Goal: Transaction & Acquisition: Purchase product/service

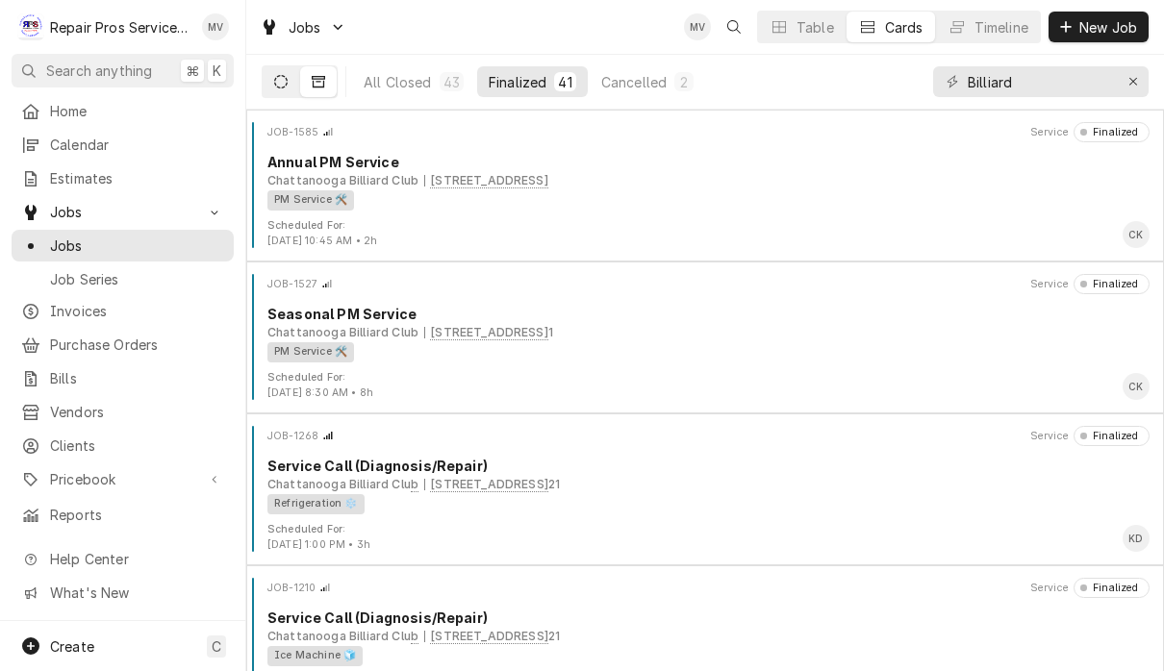
click at [276, 84] on icon "Dynamic Content Wrapper" at bounding box center [280, 81] width 13 height 13
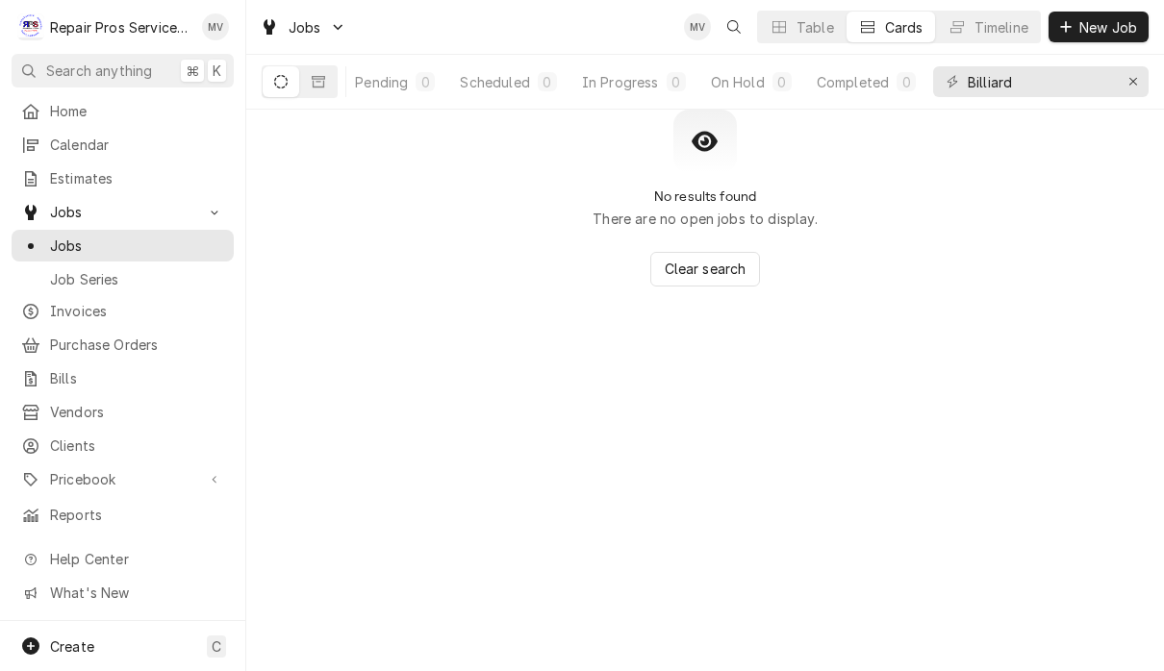
scroll to position [0, 117]
click at [868, 87] on div "Completed" at bounding box center [852, 82] width 72 height 20
click at [1128, 82] on icon "Erase input" at bounding box center [1133, 81] width 11 height 13
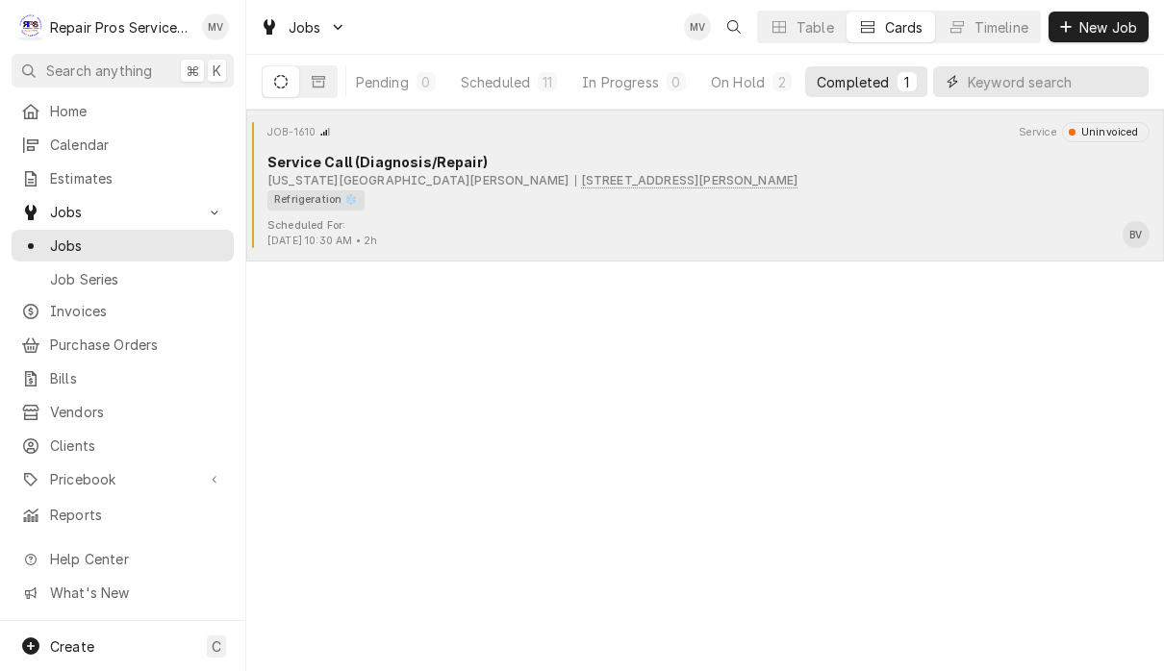
scroll to position [0, 118]
click at [878, 195] on div "Refrigeration ❄️" at bounding box center [701, 200] width 868 height 20
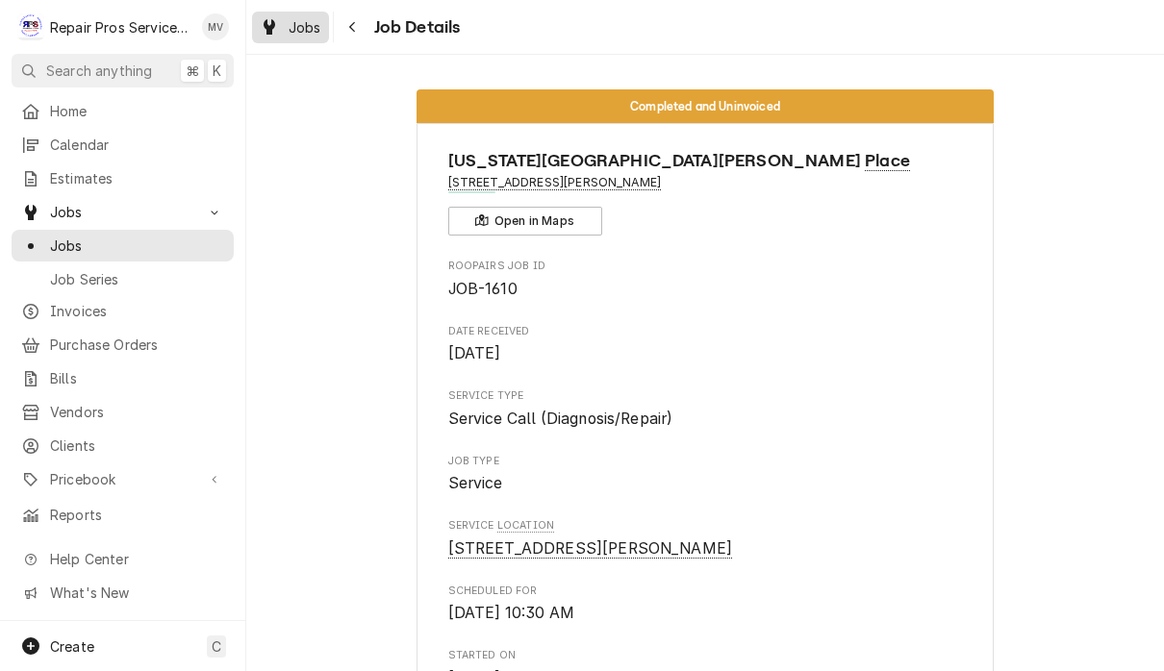
click at [294, 23] on span "Jobs" at bounding box center [304, 27] width 33 height 20
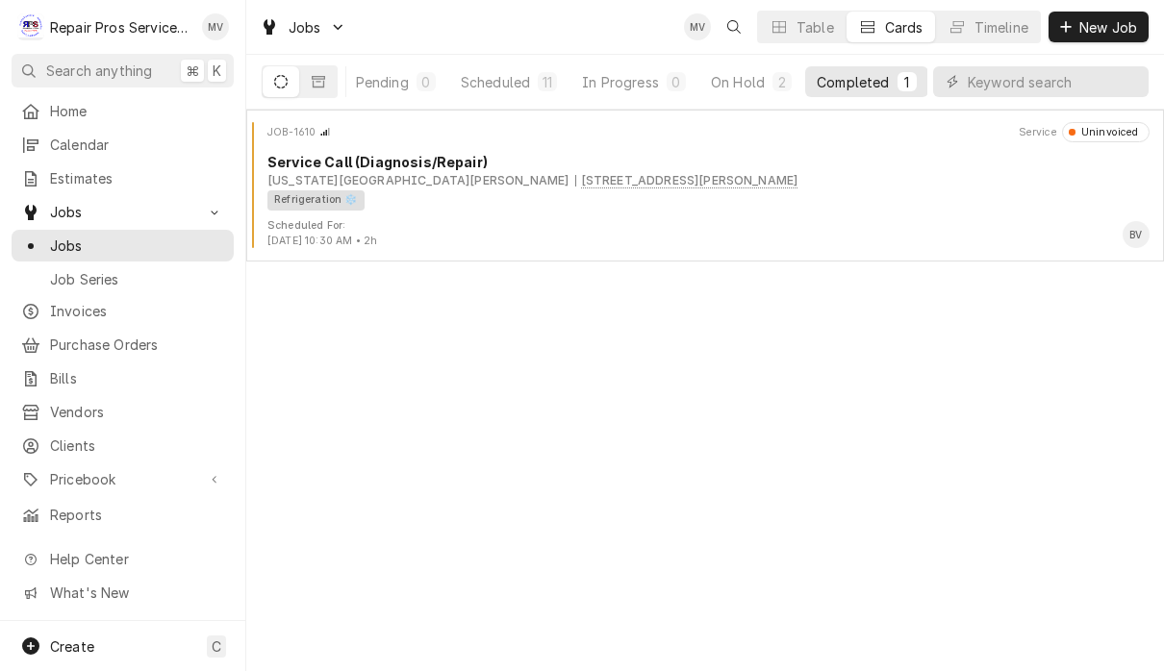
scroll to position [0, 118]
click at [887, 88] on div "Completed" at bounding box center [853, 82] width 72 height 20
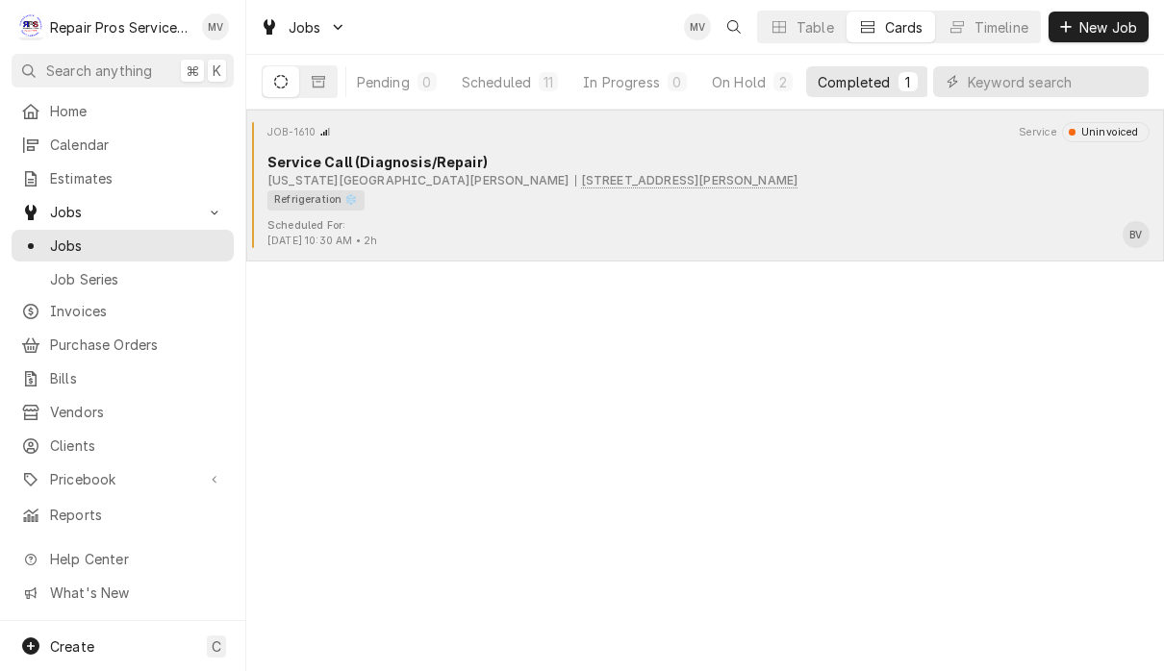
click at [914, 197] on div "Refrigeration ❄️" at bounding box center [701, 200] width 868 height 20
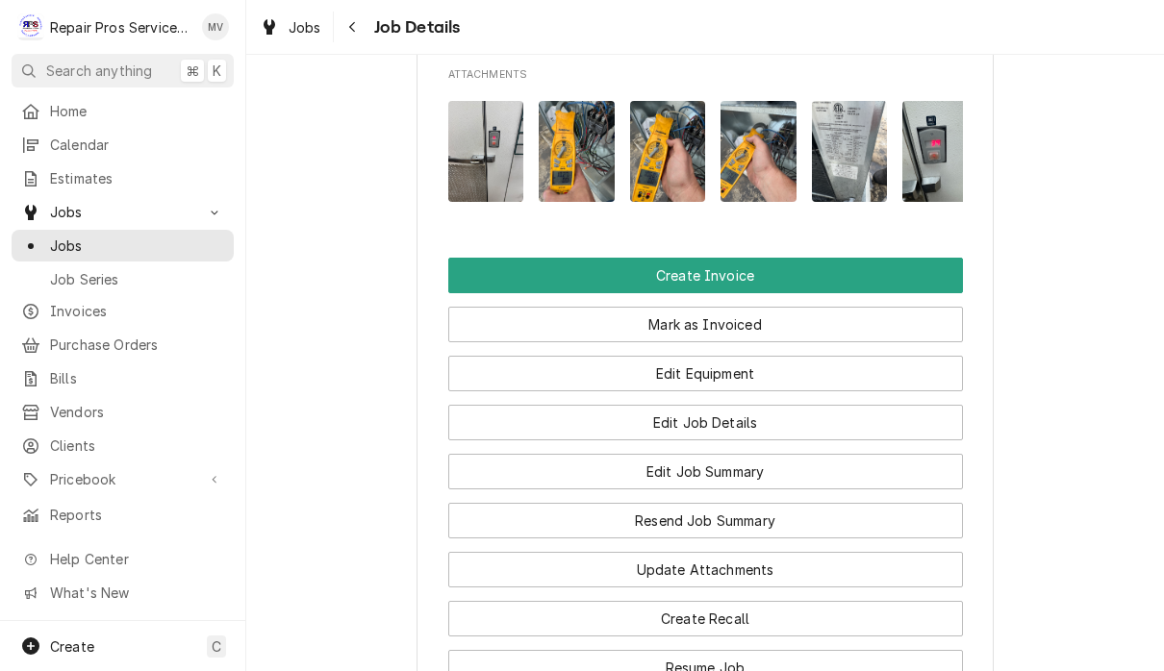
scroll to position [1266, 0]
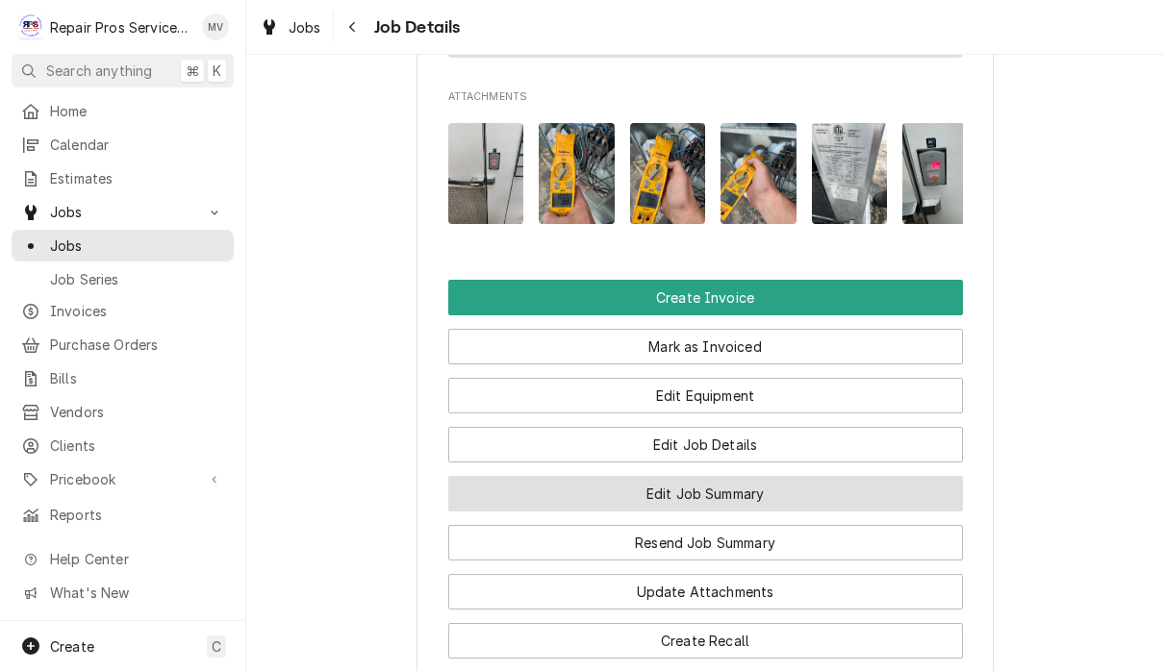
click at [899, 503] on button "Edit Job Summary" at bounding box center [705, 494] width 514 height 36
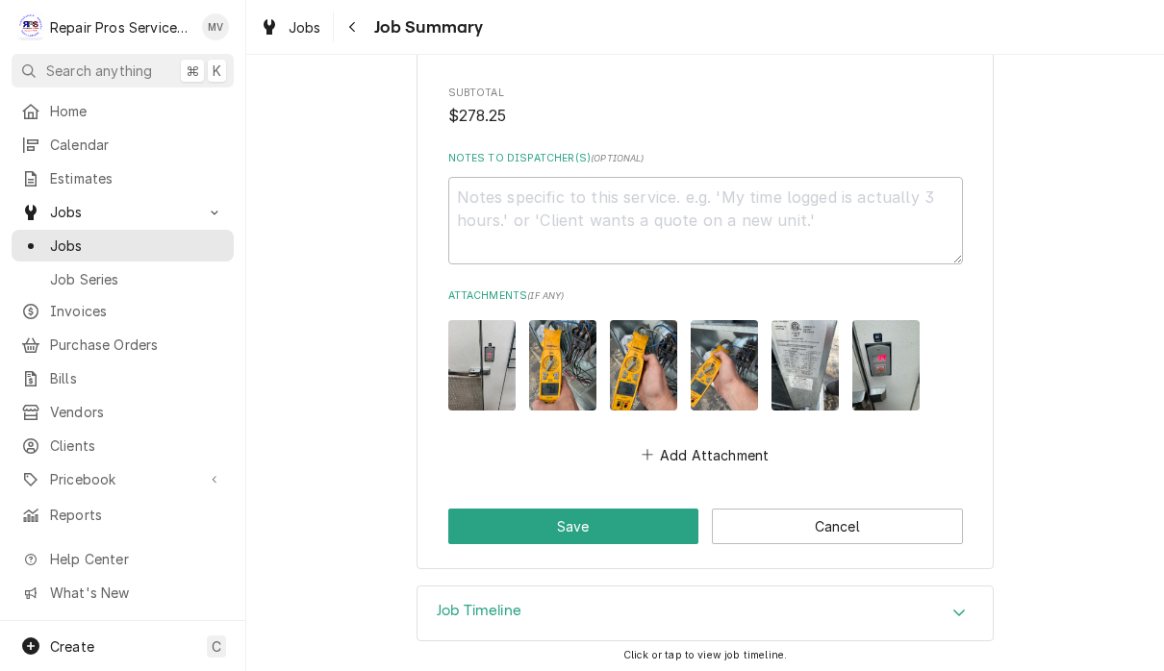
scroll to position [2215, 0]
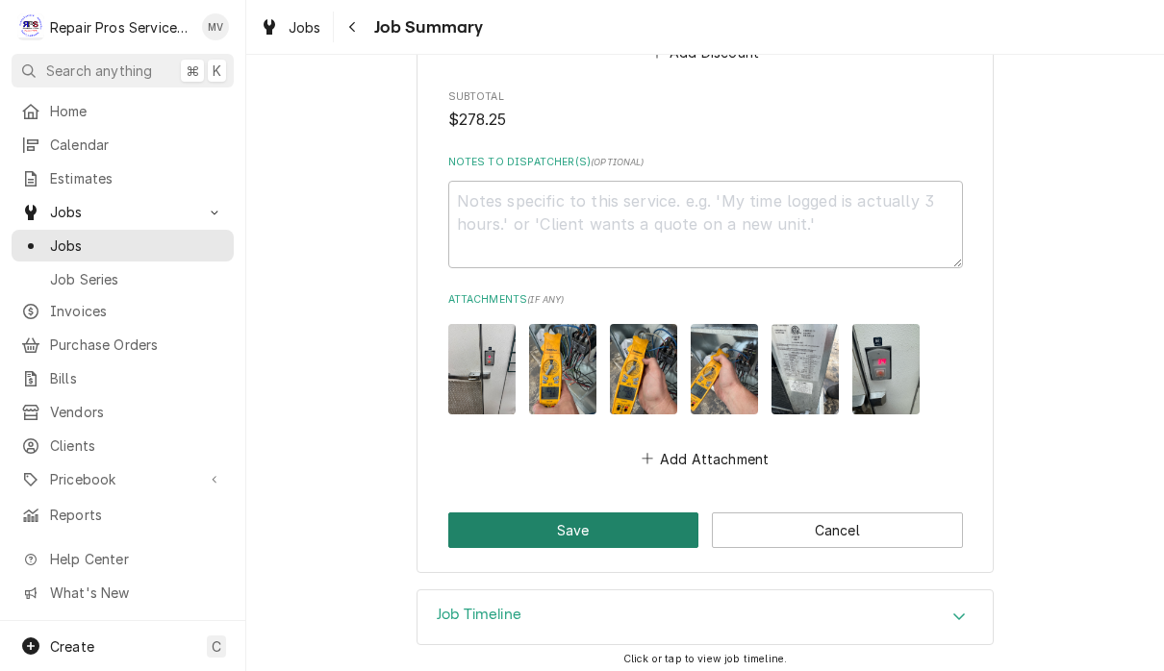
click at [644, 531] on button "Save" at bounding box center [573, 531] width 251 height 36
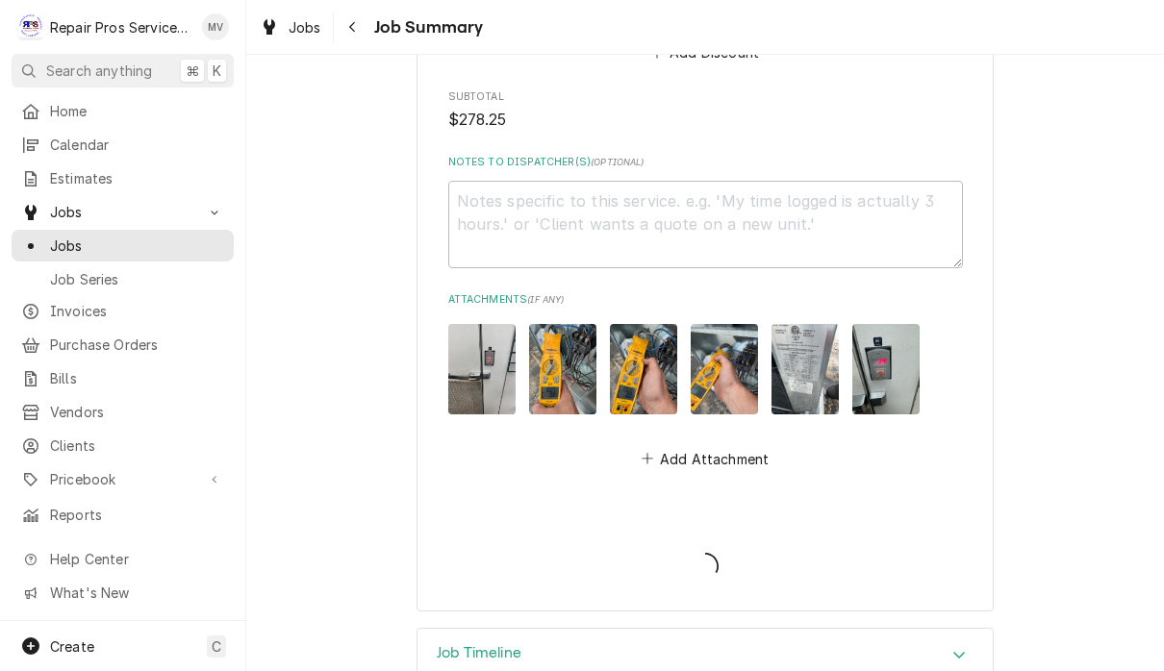
type textarea "x"
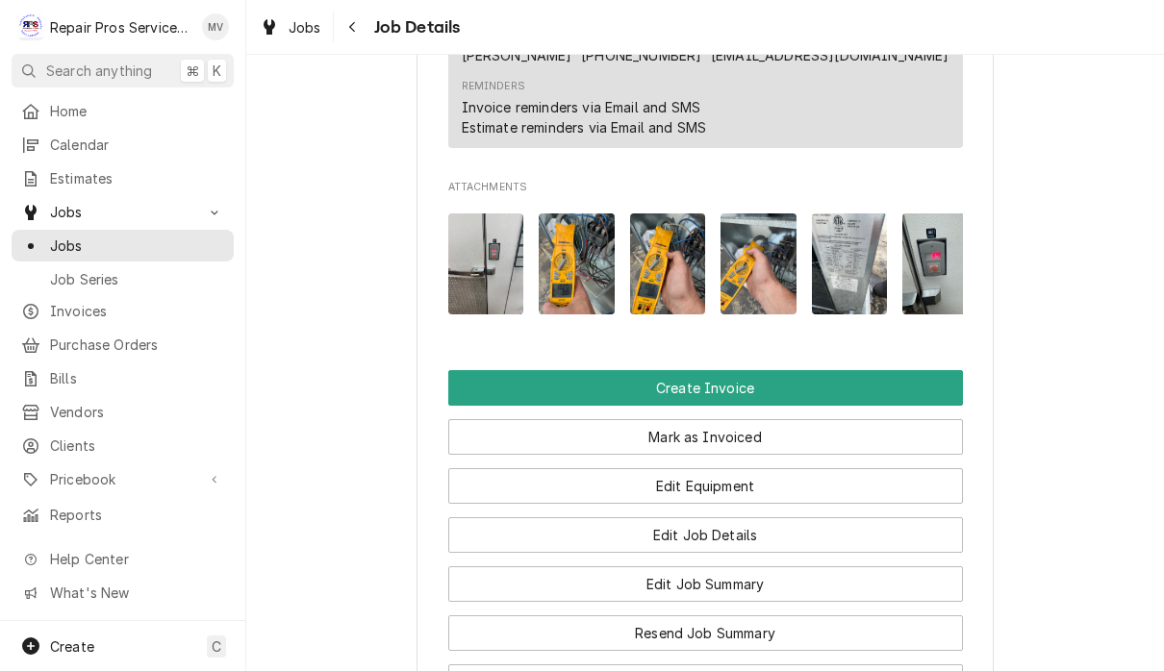
scroll to position [1175, 0]
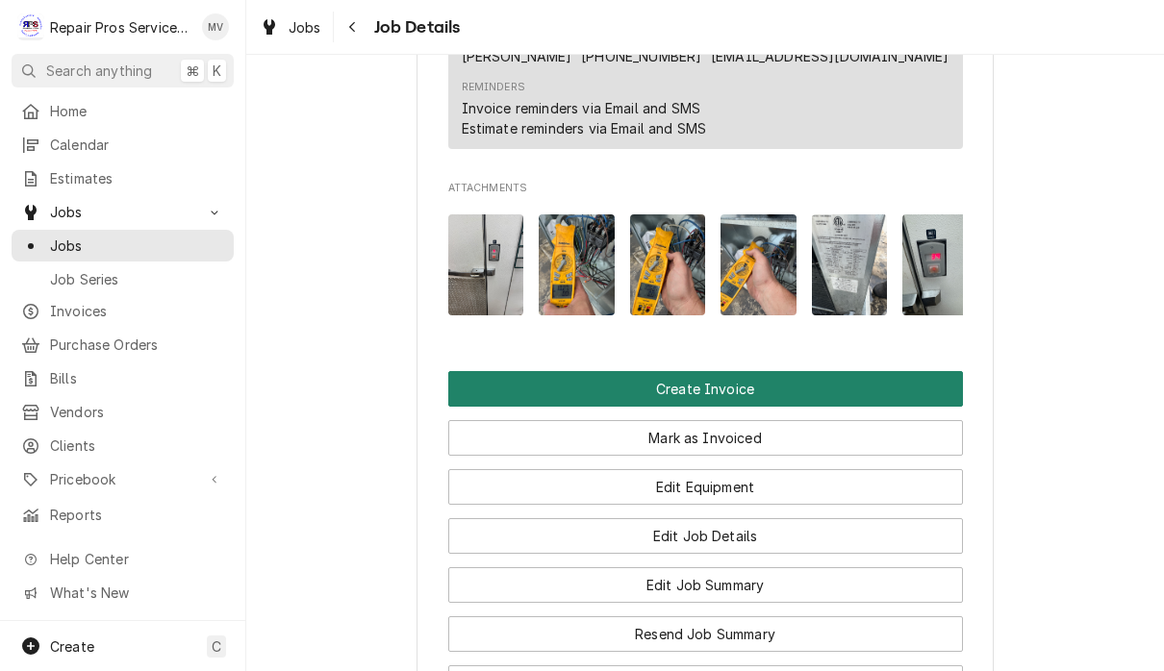
click at [911, 391] on button "Create Invoice" at bounding box center [705, 389] width 514 height 36
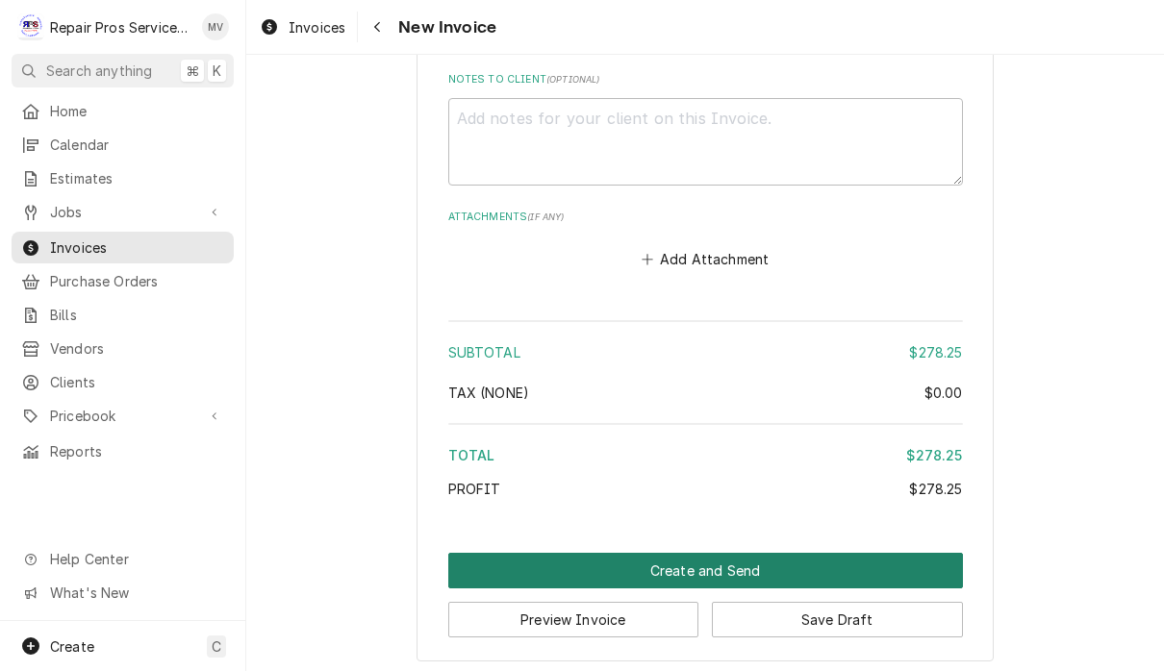
click at [921, 561] on button "Create and Send" at bounding box center [705, 571] width 514 height 36
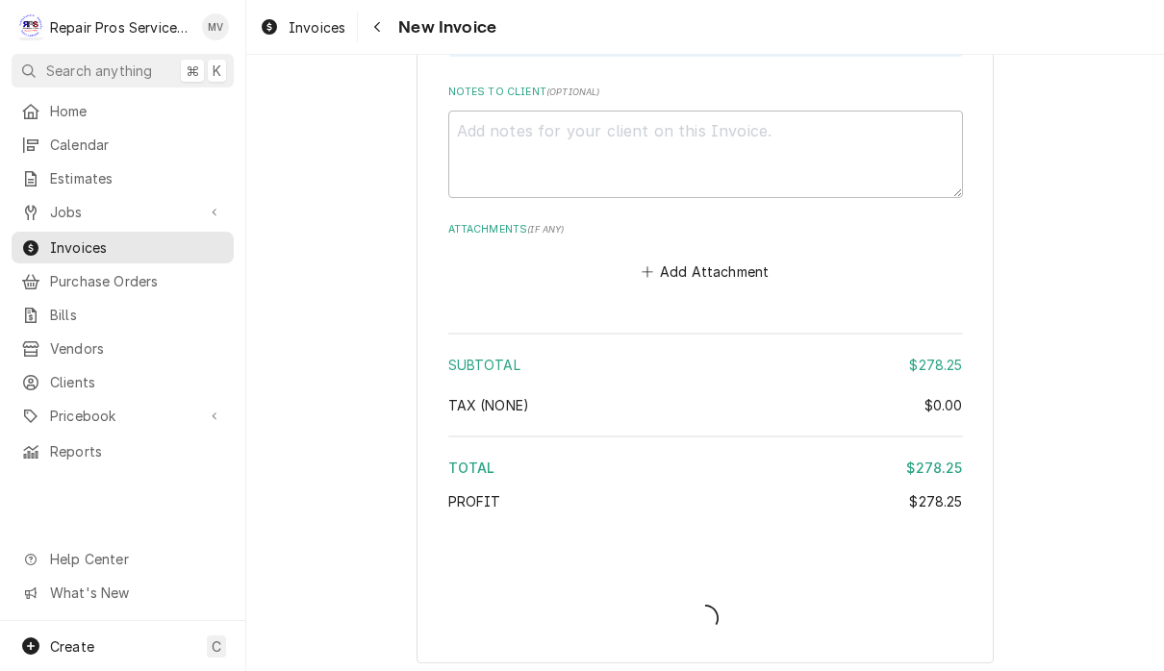
type textarea "x"
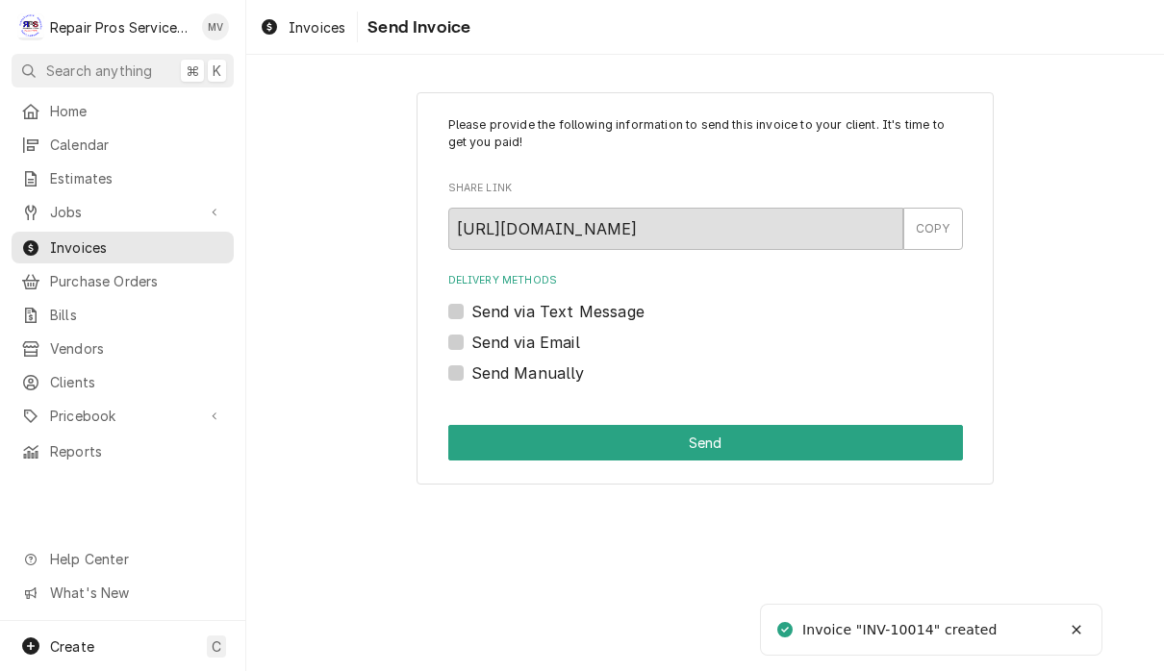
click at [564, 377] on label "Send Manually" at bounding box center [527, 373] width 113 height 23
click at [564, 377] on input "Send Manually" at bounding box center [728, 383] width 514 height 42
checkbox input "true"
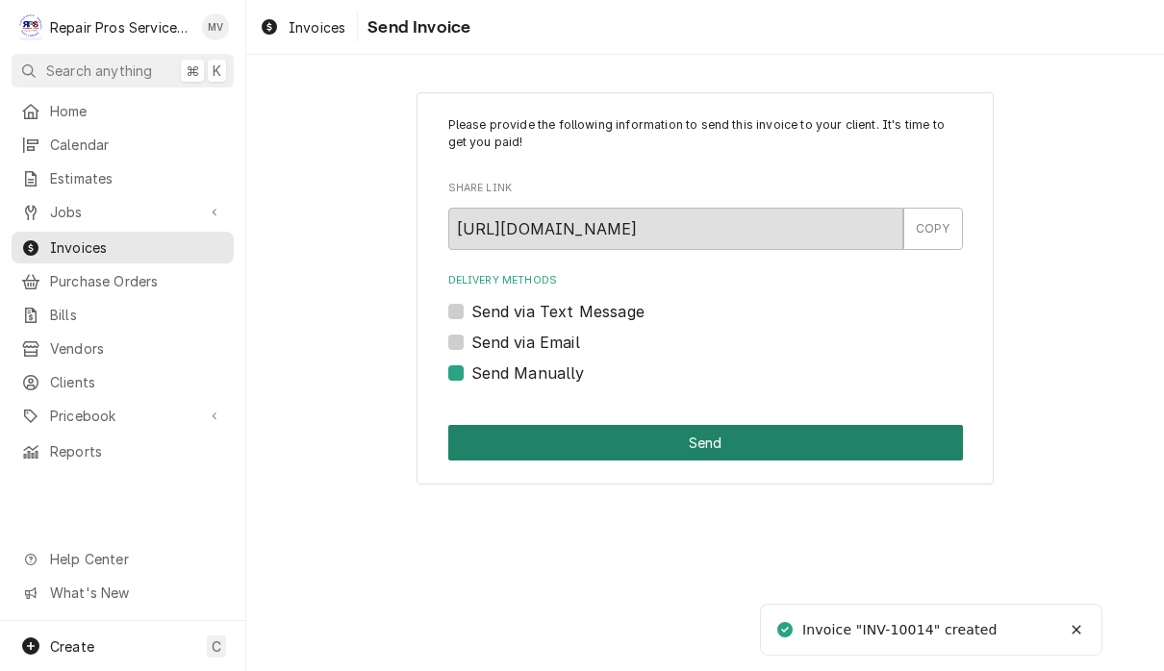
click at [729, 429] on button "Send" at bounding box center [705, 443] width 514 height 36
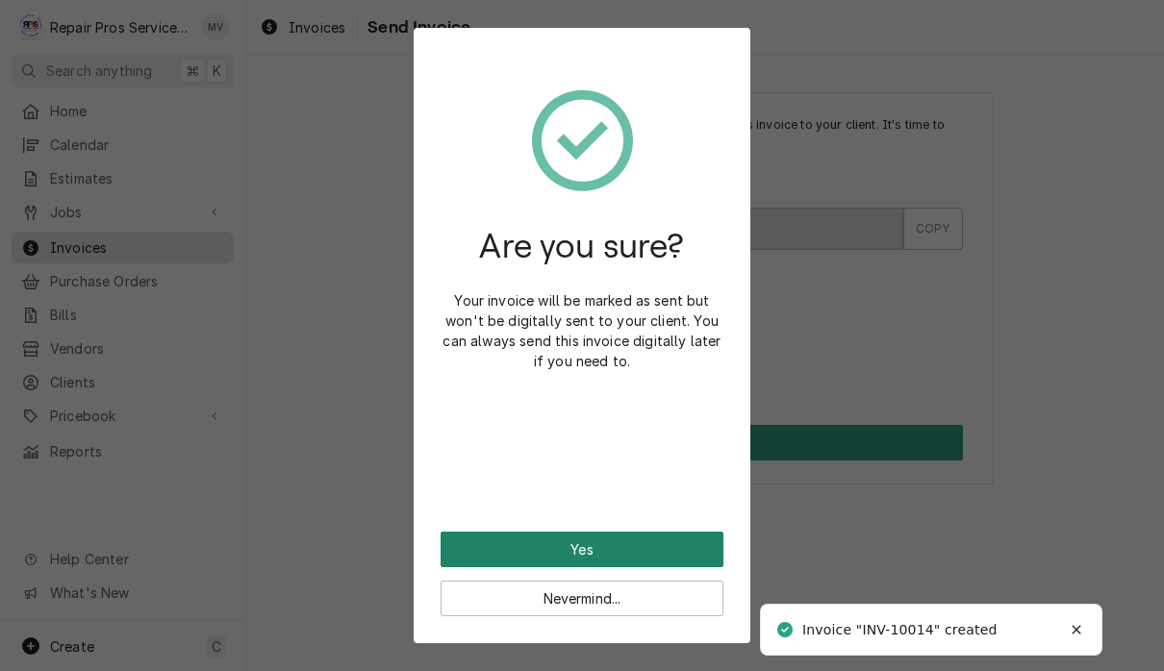
click at [697, 539] on button "Yes" at bounding box center [581, 550] width 283 height 36
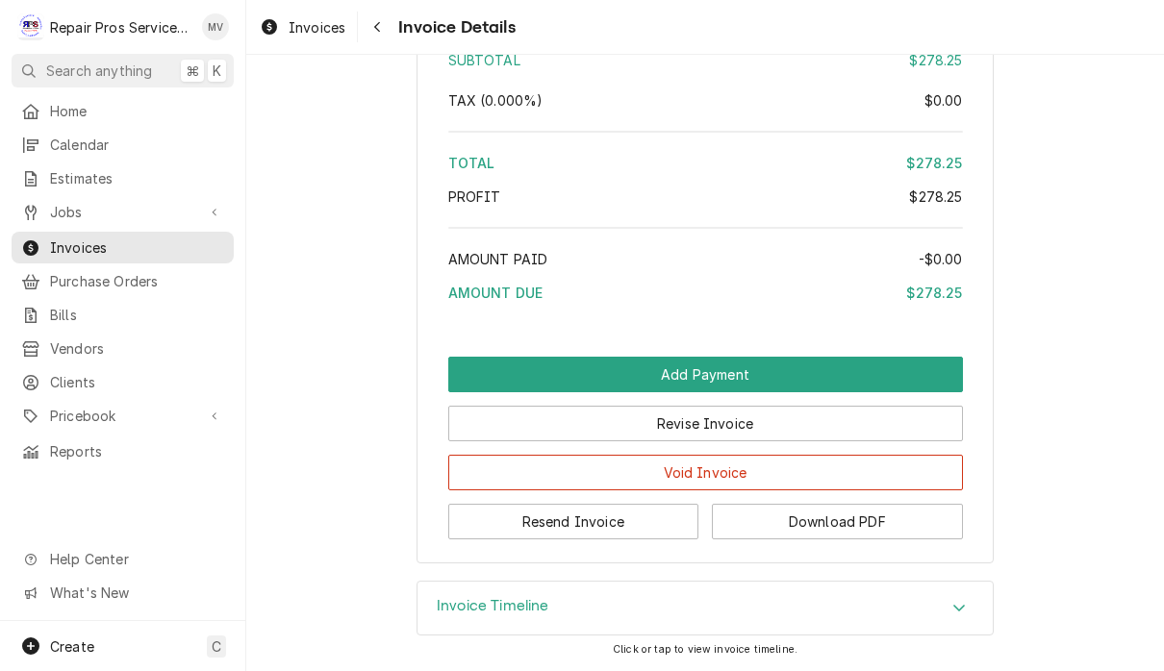
scroll to position [3164, 0]
click at [632, 528] on button "Resend Invoice" at bounding box center [573, 522] width 251 height 36
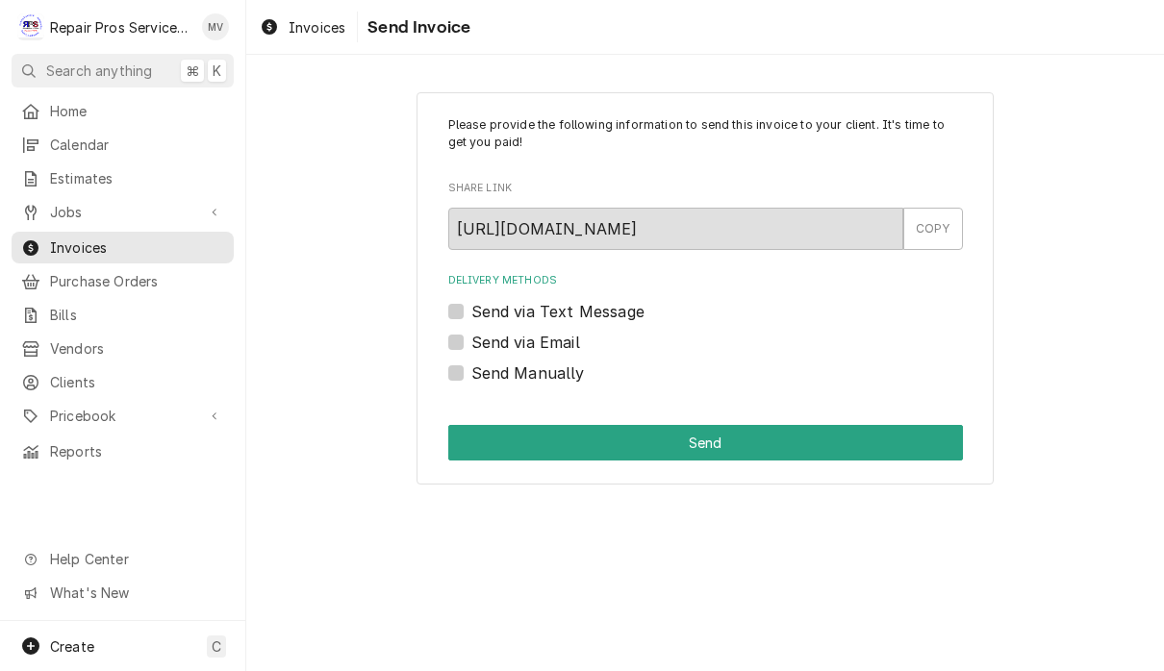
click at [560, 339] on label "Send via Email" at bounding box center [525, 342] width 109 height 23
click at [560, 339] on input "Send via Email" at bounding box center [728, 352] width 514 height 42
checkbox input "true"
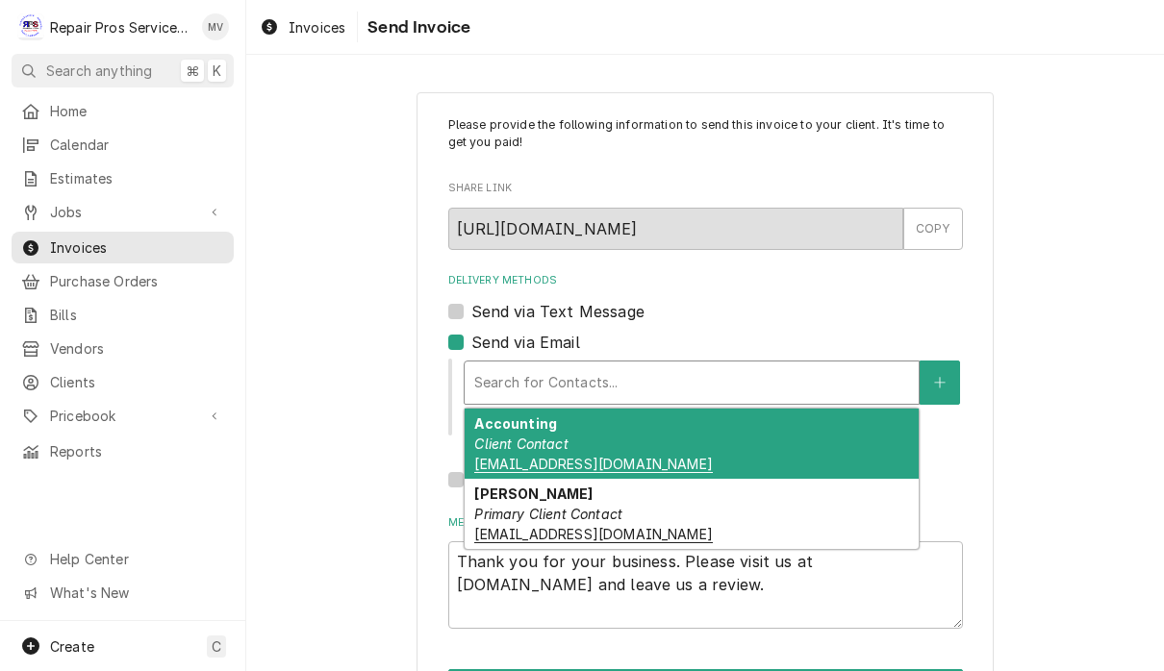
click at [712, 446] on div "Accounting Client Contact TXRH@pdf.basware.com" at bounding box center [691, 444] width 454 height 70
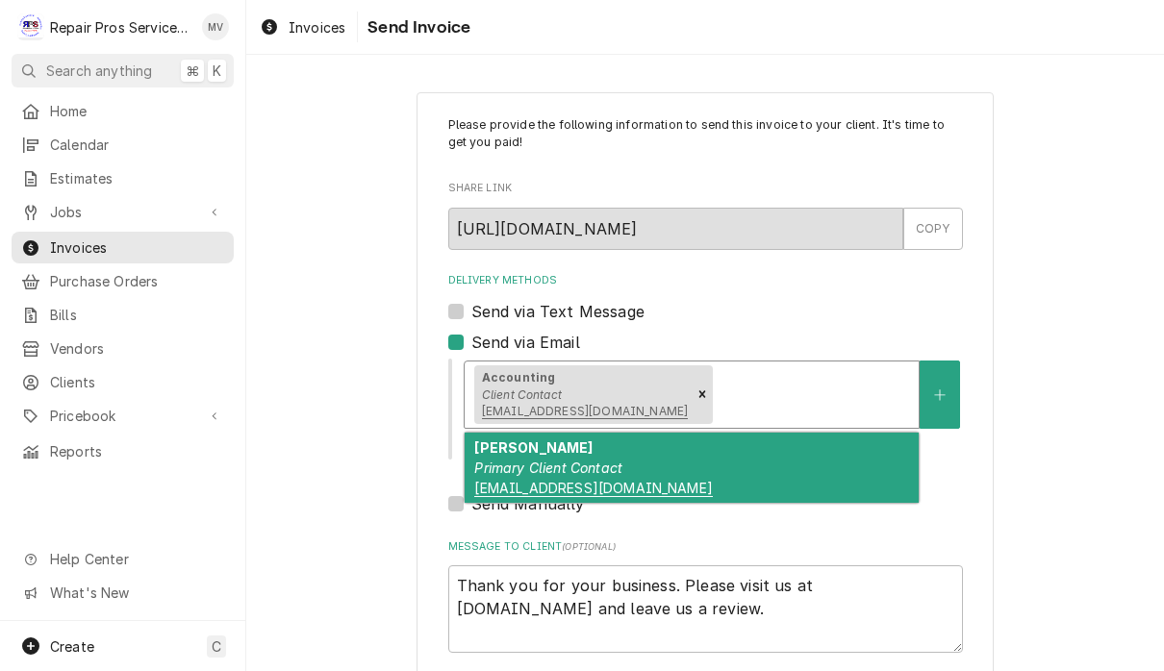
click at [808, 473] on div "Avery Primary Client Contact store_chattanooga@texasroadhouse.com" at bounding box center [691, 468] width 454 height 70
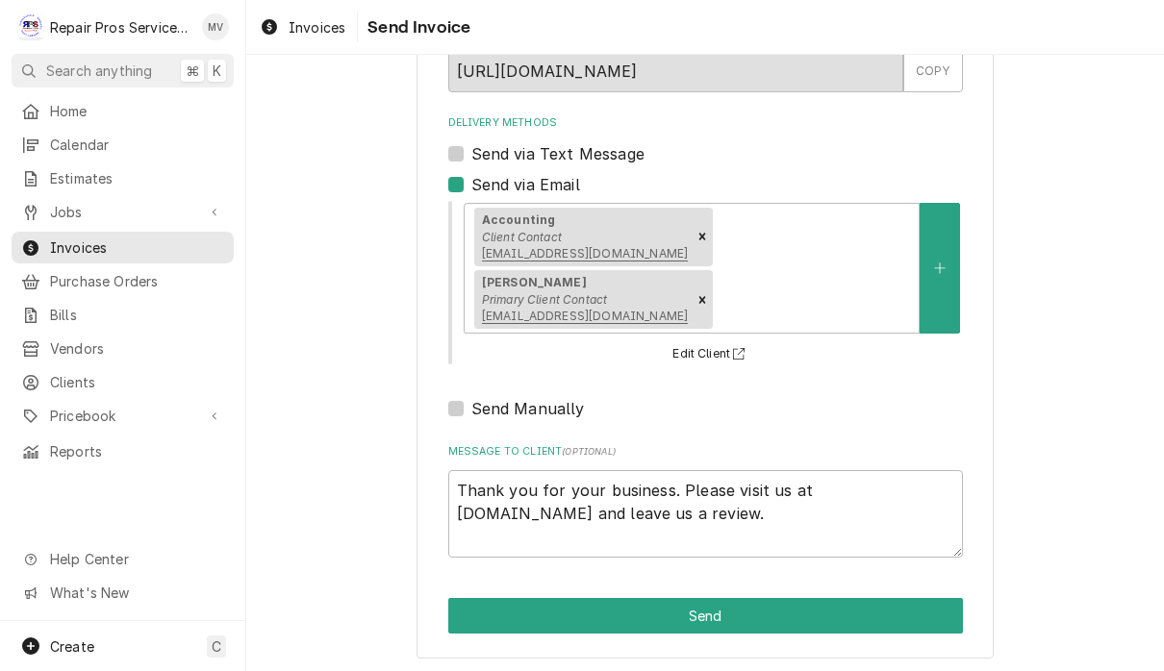
scroll to position [156, 0]
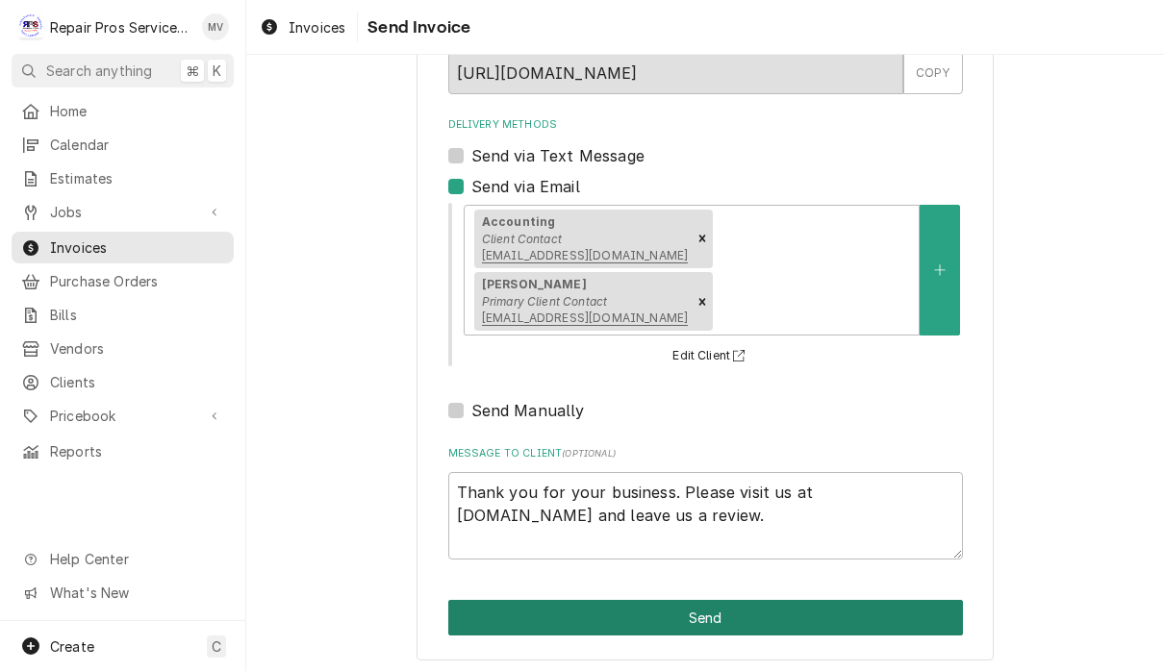
click at [889, 608] on button "Send" at bounding box center [705, 618] width 514 height 36
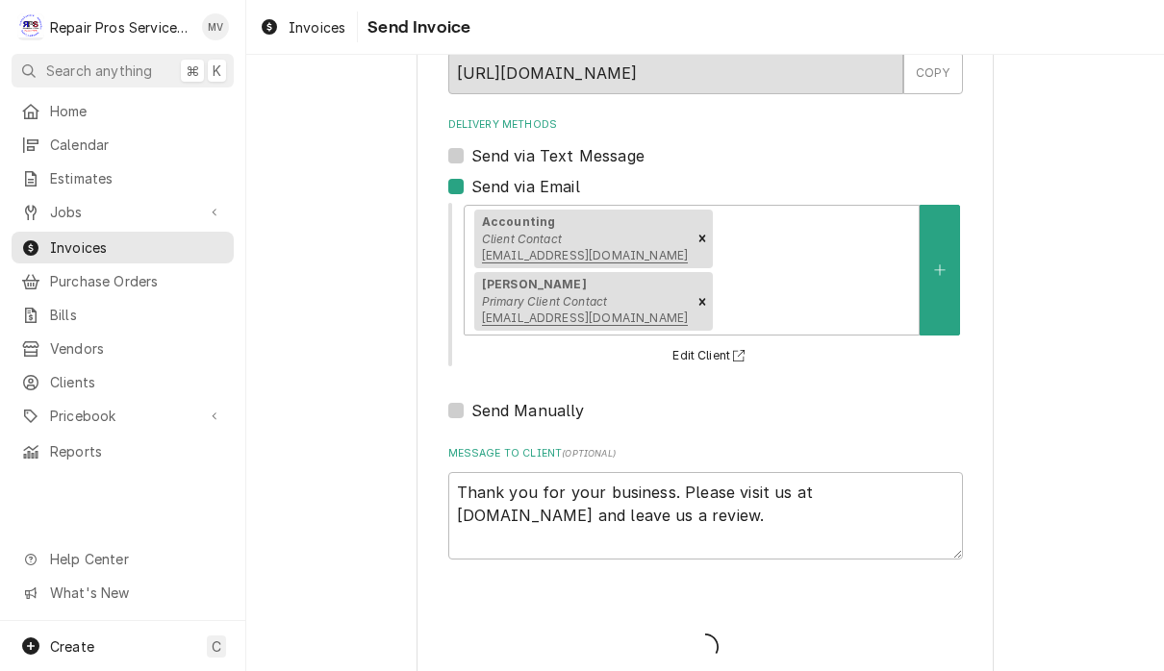
type textarea "x"
